Goal: Information Seeking & Learning: Learn about a topic

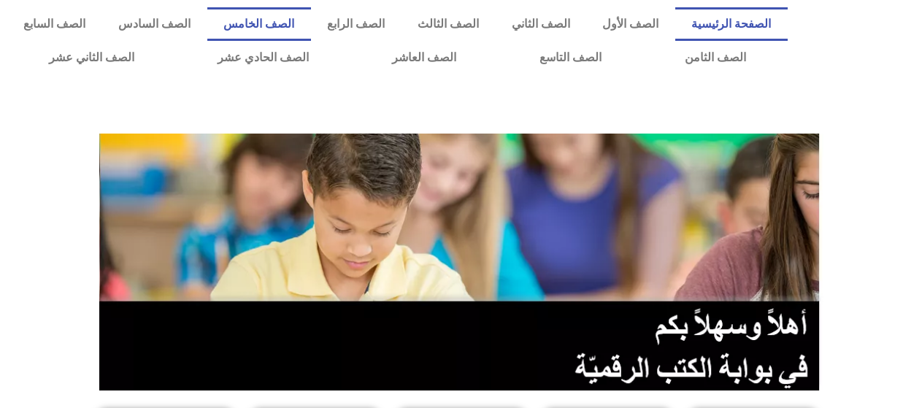
click at [311, 20] on link "الصف الخامس" at bounding box center [259, 24] width 104 height 34
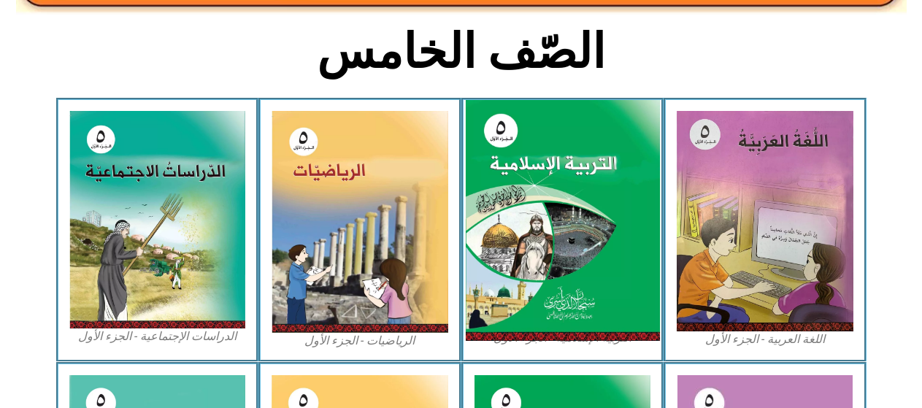
scroll to position [365, 0]
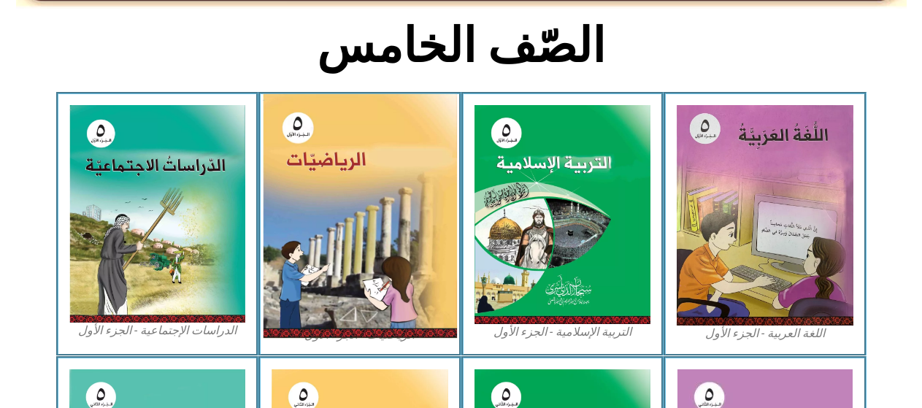
click at [417, 233] on img at bounding box center [360, 216] width 194 height 244
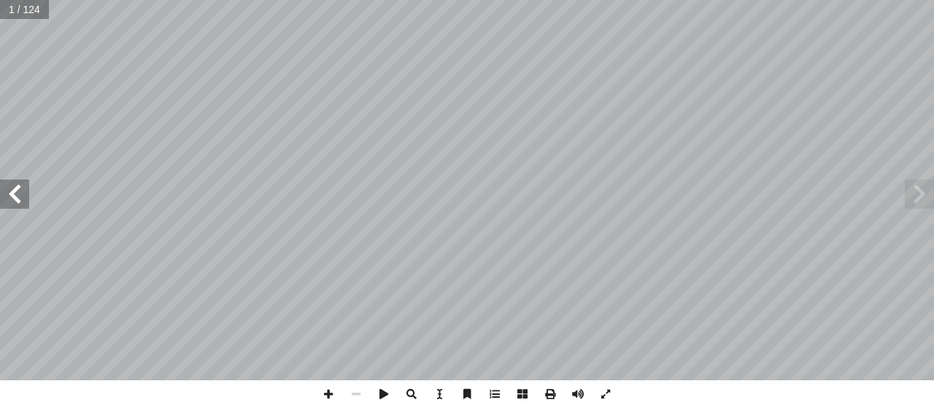
click at [26, 200] on span at bounding box center [14, 194] width 29 height 29
click at [7, 202] on span at bounding box center [14, 194] width 29 height 29
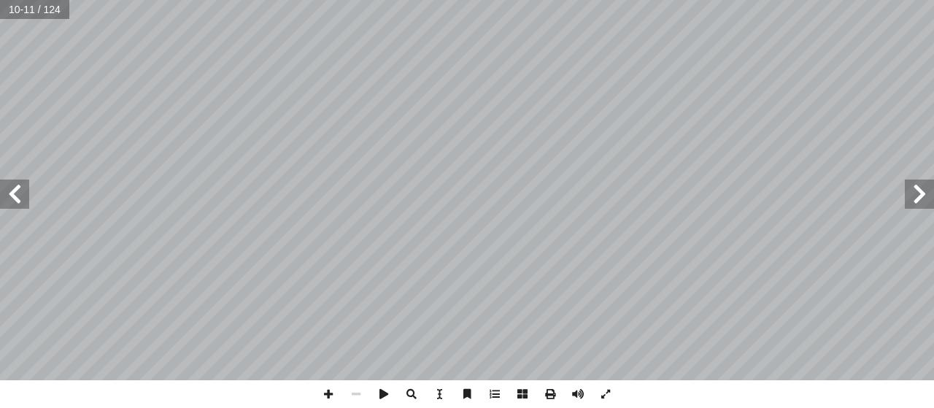
click at [24, 200] on span at bounding box center [14, 194] width 29 height 29
click at [16, 195] on span at bounding box center [14, 194] width 29 height 29
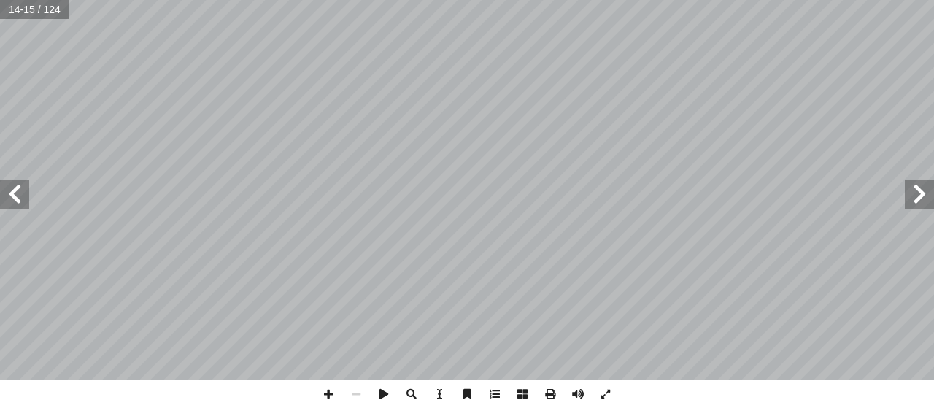
click at [16, 195] on span at bounding box center [14, 194] width 29 height 29
click at [23, 207] on span at bounding box center [14, 194] width 29 height 29
click at [325, 397] on span at bounding box center [329, 394] width 28 height 28
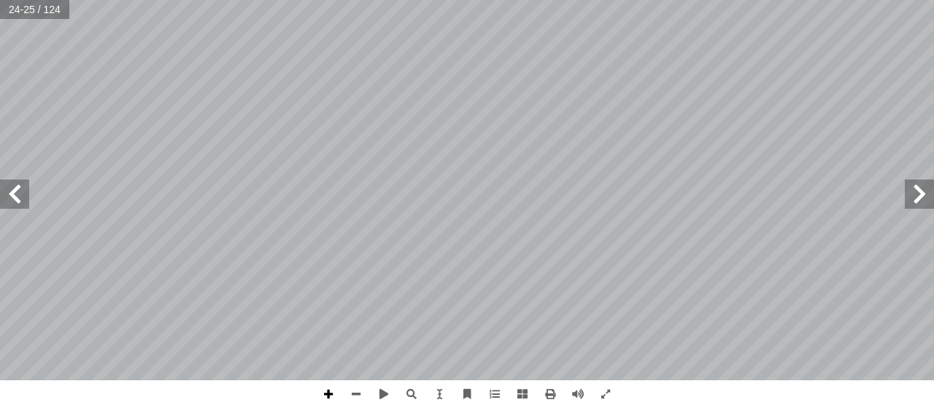
click at [325, 397] on span at bounding box center [329, 394] width 28 height 28
